Goal: Task Accomplishment & Management: Complete application form

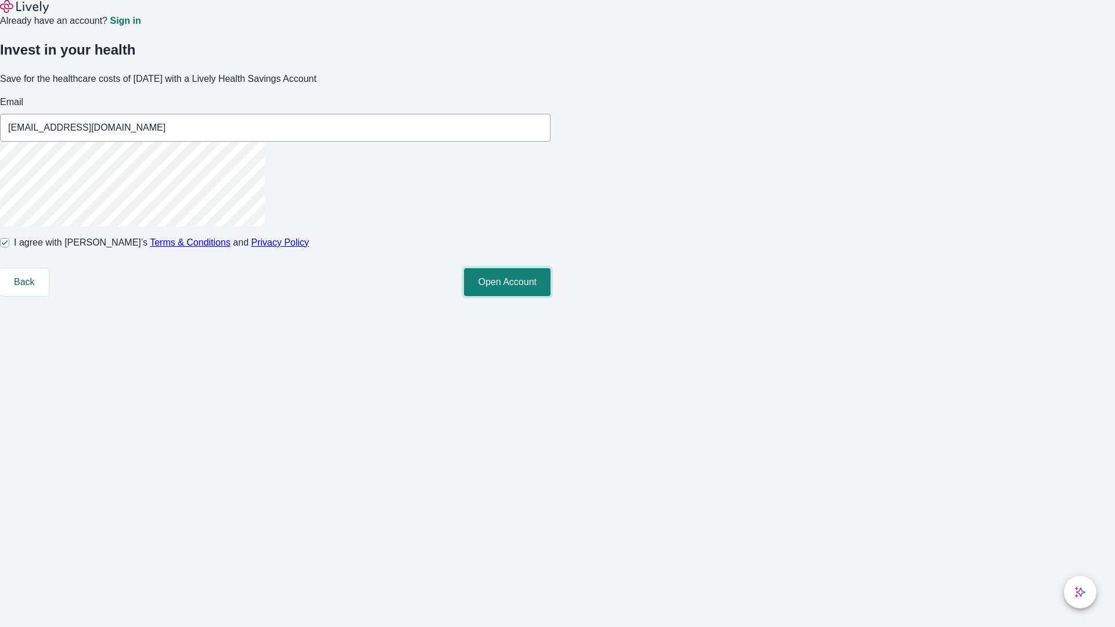
click at [550, 296] on button "Open Account" at bounding box center [507, 282] width 87 height 28
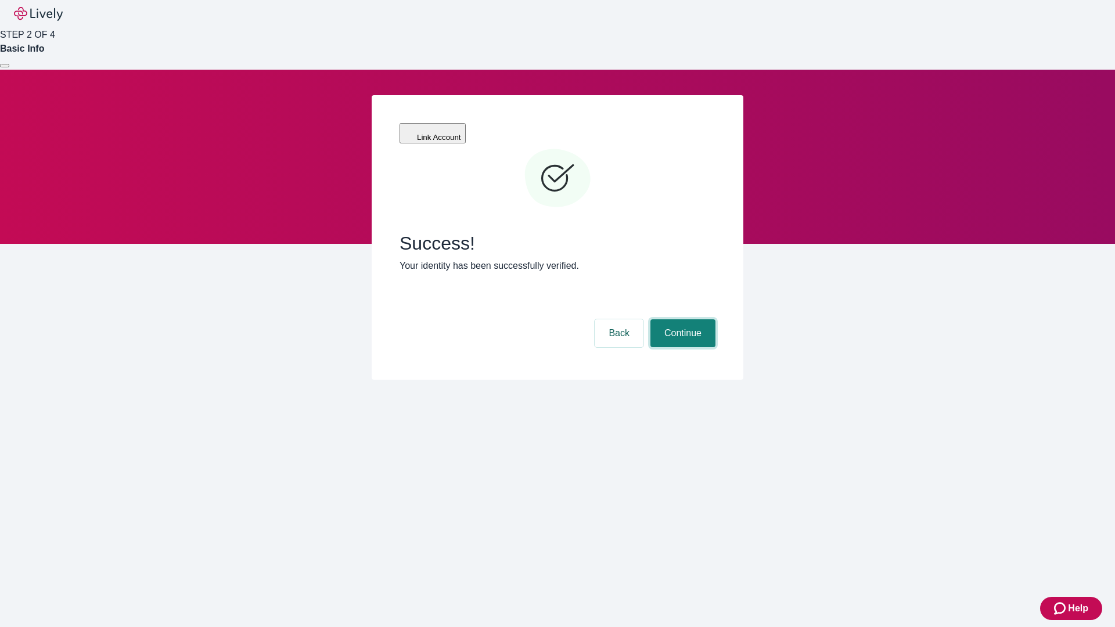
click at [681, 319] on button "Continue" at bounding box center [682, 333] width 65 height 28
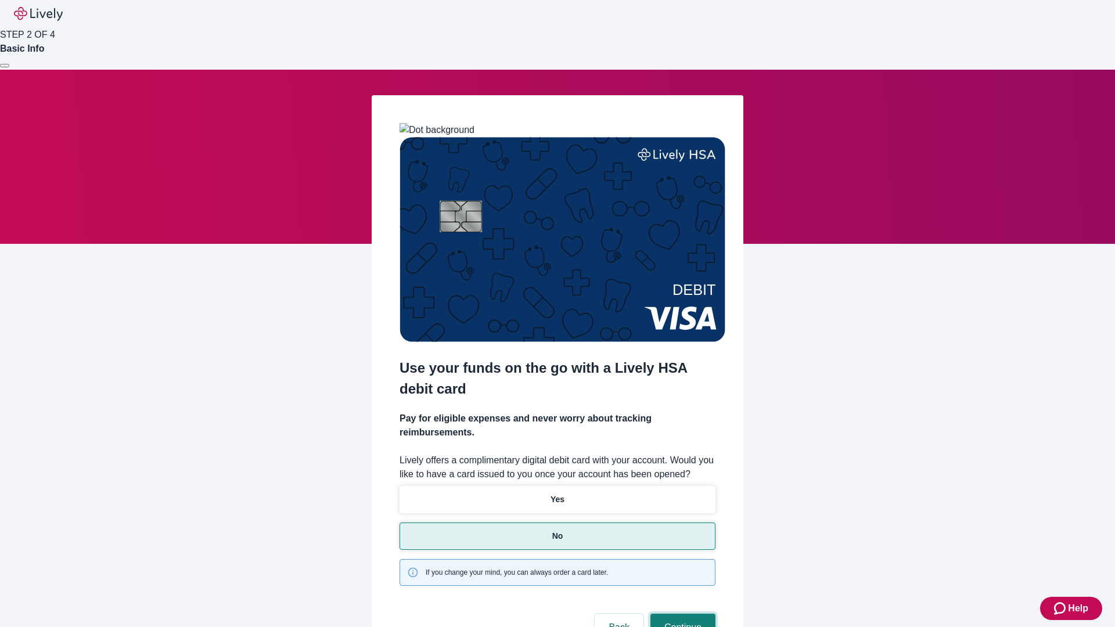
click at [681, 614] on button "Continue" at bounding box center [682, 628] width 65 height 28
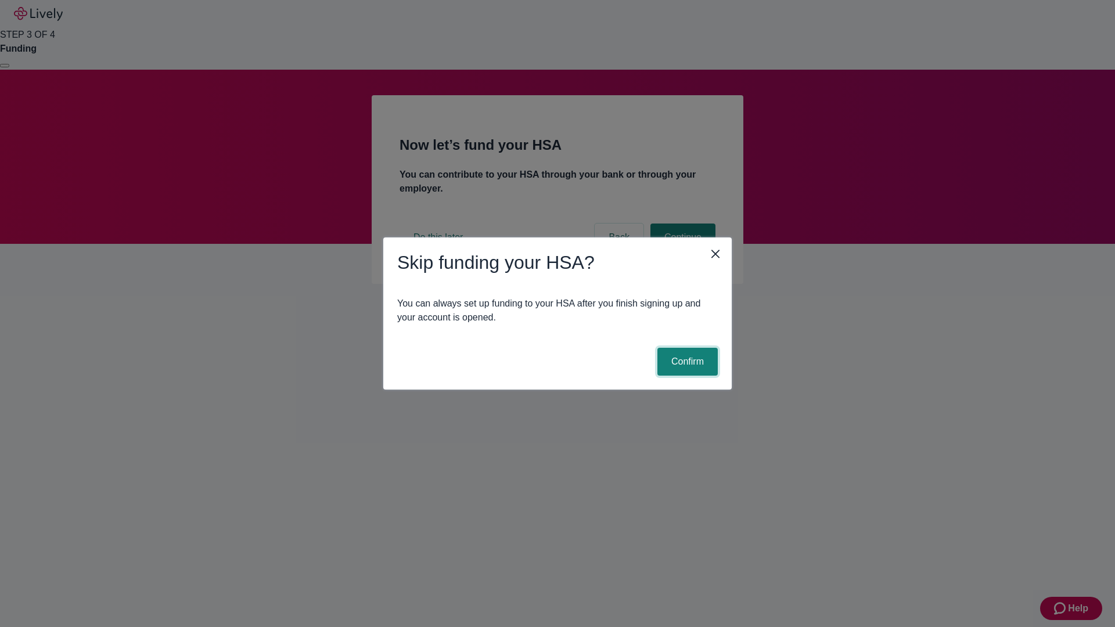
click at [686, 362] on button "Confirm" at bounding box center [687, 362] width 60 height 28
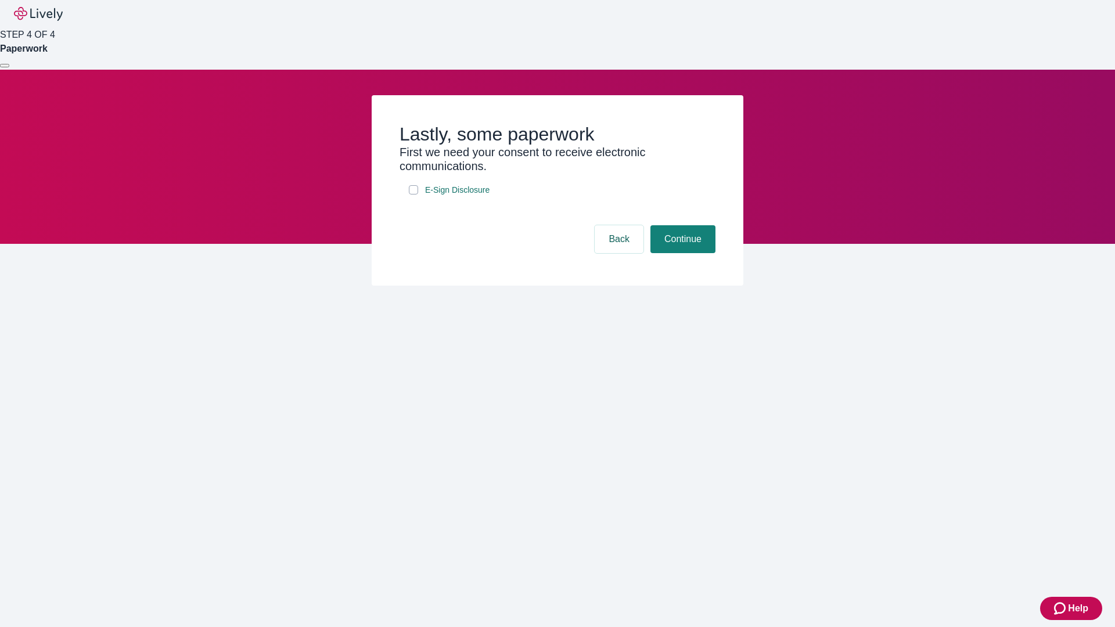
click at [413, 195] on input "E-Sign Disclosure" at bounding box center [413, 189] width 9 height 9
checkbox input "true"
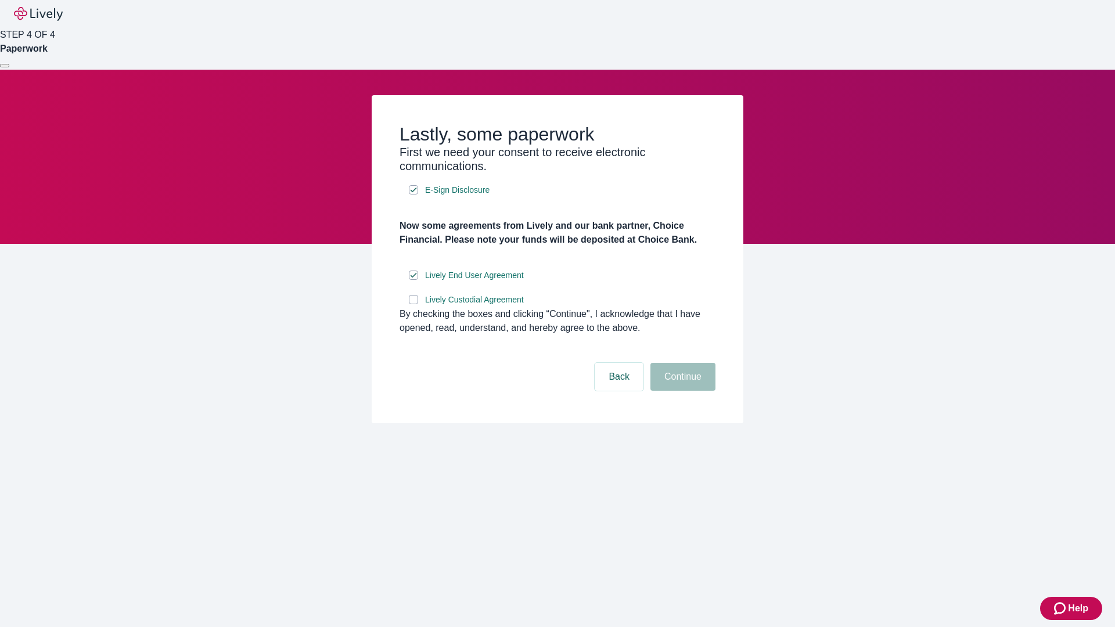
click at [413, 304] on input "Lively Custodial Agreement" at bounding box center [413, 299] width 9 height 9
checkbox input "true"
click at [681, 391] on button "Continue" at bounding box center [682, 377] width 65 height 28
